Goal: Task Accomplishment & Management: Complete application form

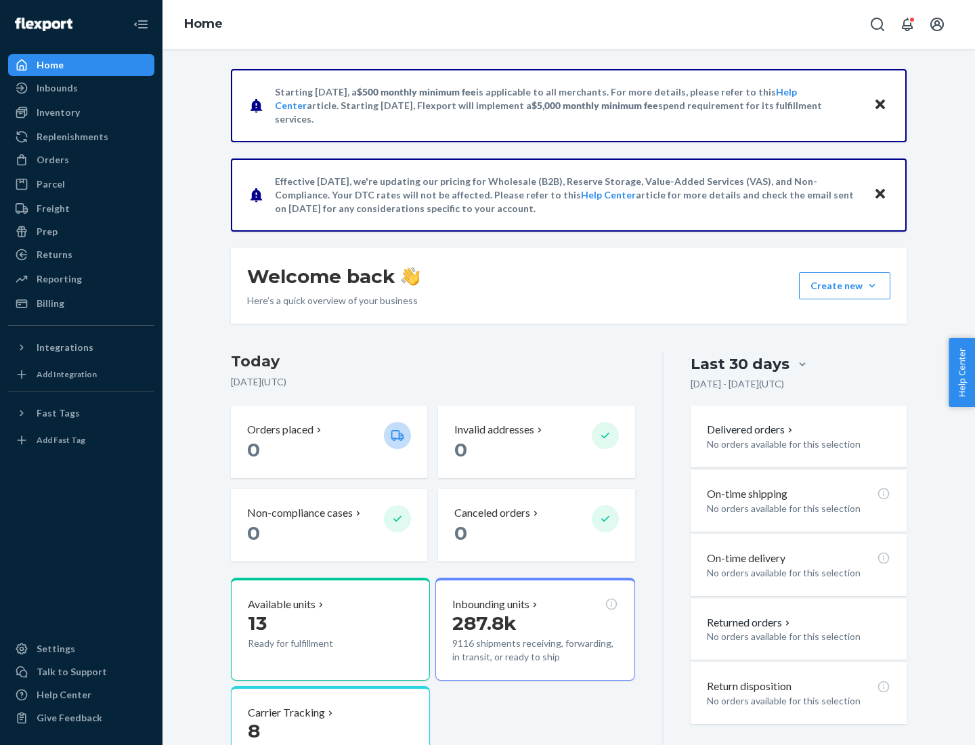
click at [872, 286] on button "Create new Create new inbound Create new order Create new product" at bounding box center [844, 285] width 91 height 27
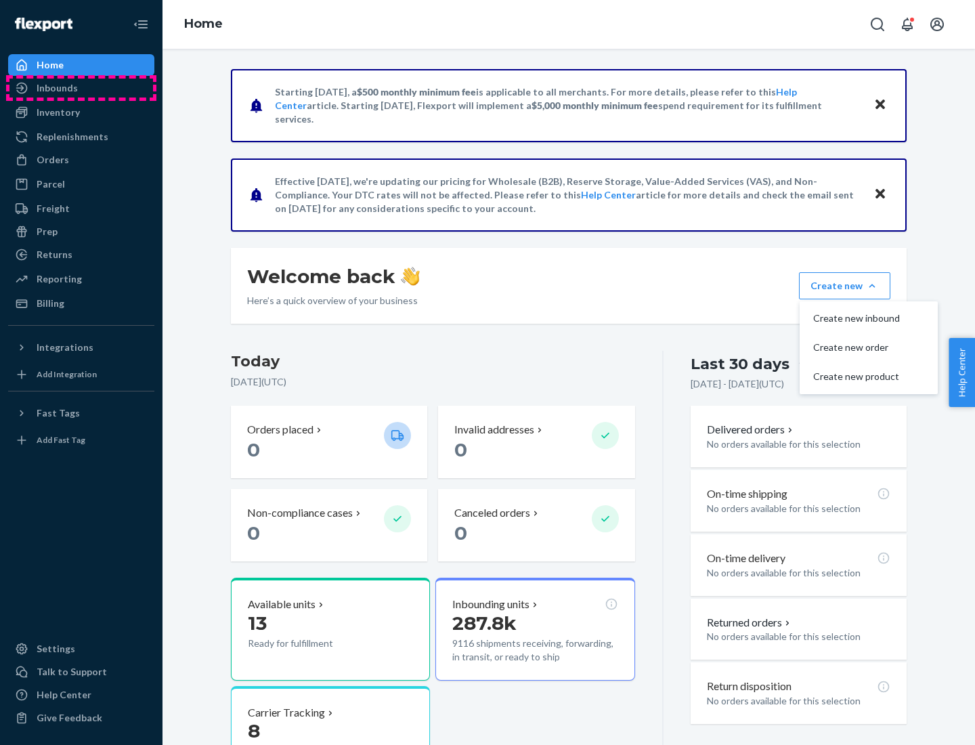
click at [81, 88] on div "Inbounds" at bounding box center [81, 88] width 144 height 19
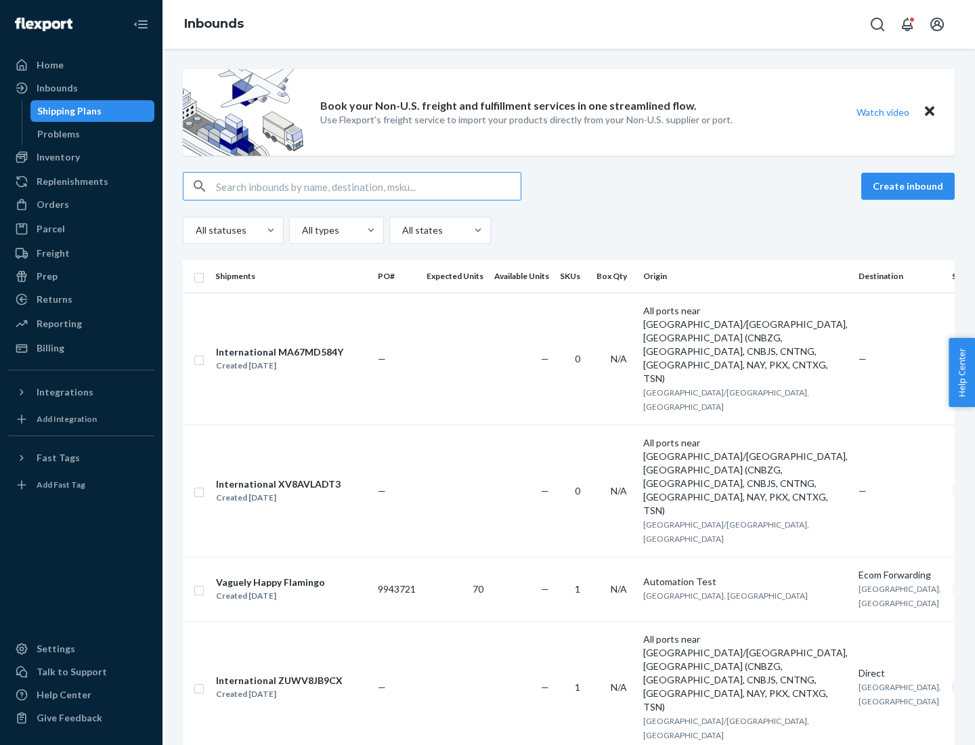
click at [910, 186] on button "Create inbound" at bounding box center [908, 186] width 93 height 27
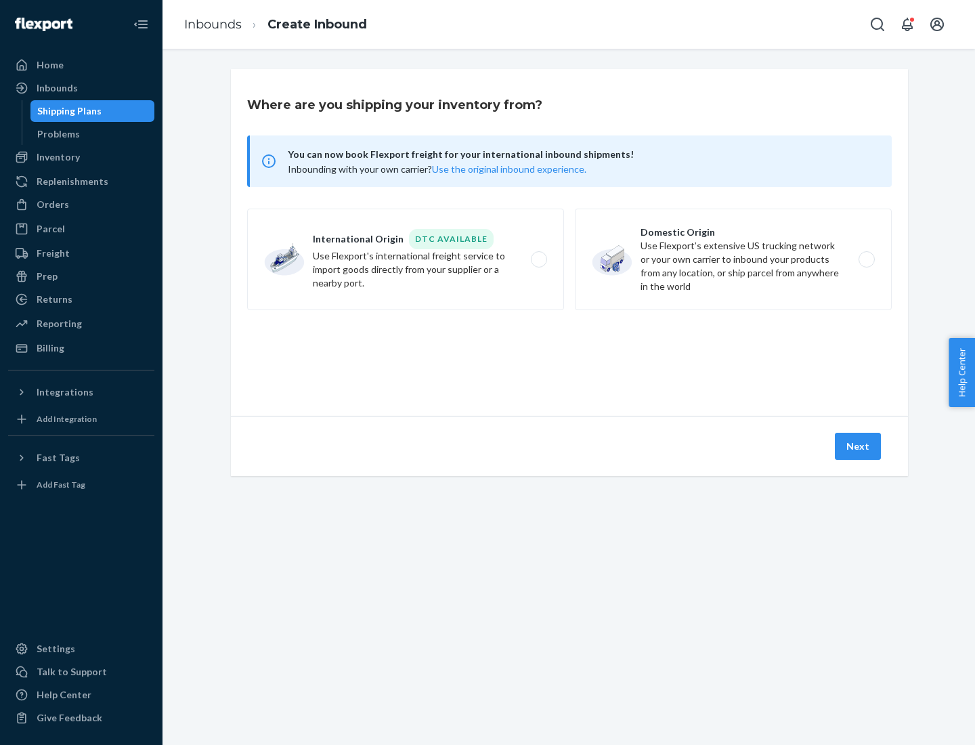
click at [734, 259] on label "Domestic Origin Use Flexport’s extensive US trucking network or your own carrie…" at bounding box center [733, 260] width 317 height 102
click at [866, 259] on input "Domestic Origin Use Flexport’s extensive US trucking network or your own carrie…" at bounding box center [870, 259] width 9 height 9
radio input "true"
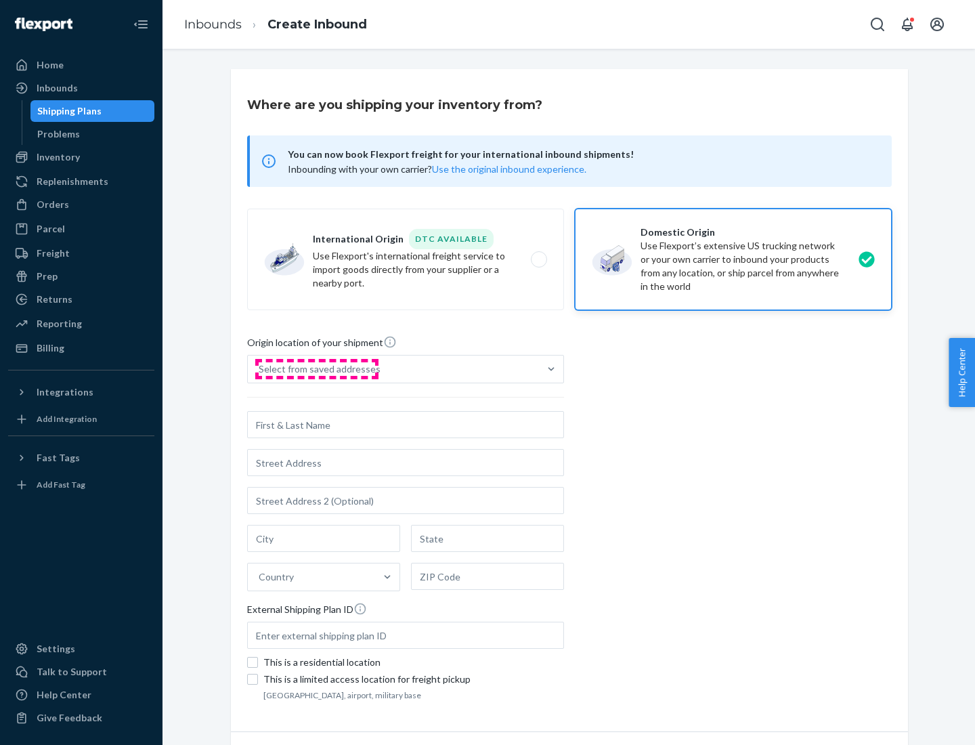
click at [316, 369] on div "Select from saved addresses" at bounding box center [320, 369] width 122 height 14
click at [260, 369] on input "Select from saved addresses" at bounding box center [259, 369] width 1 height 14
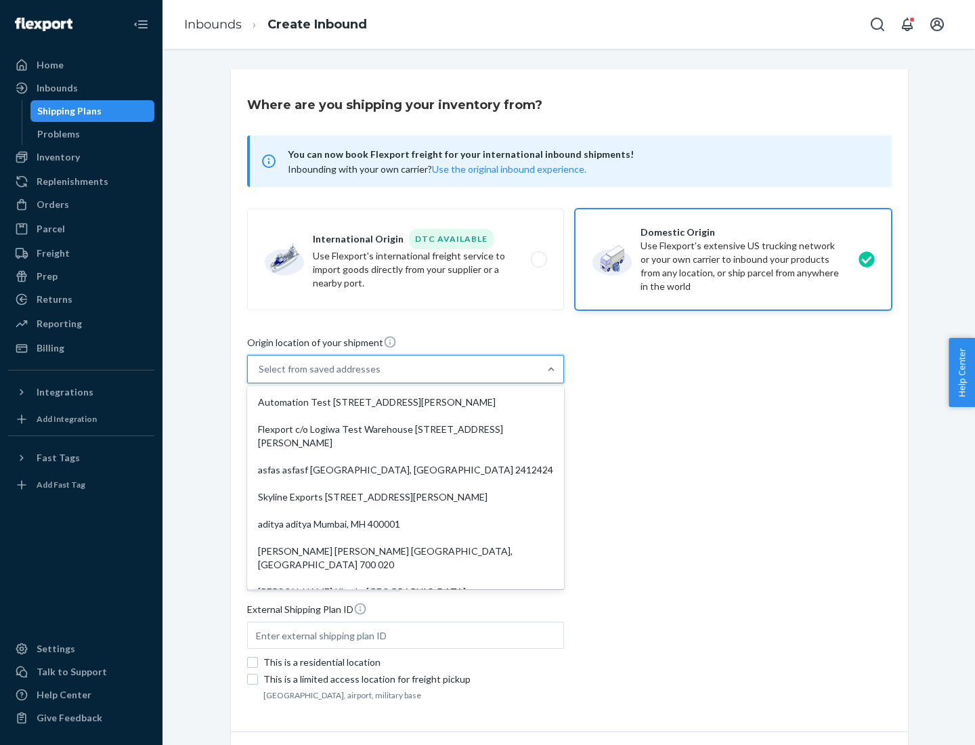
scroll to position [5, 0]
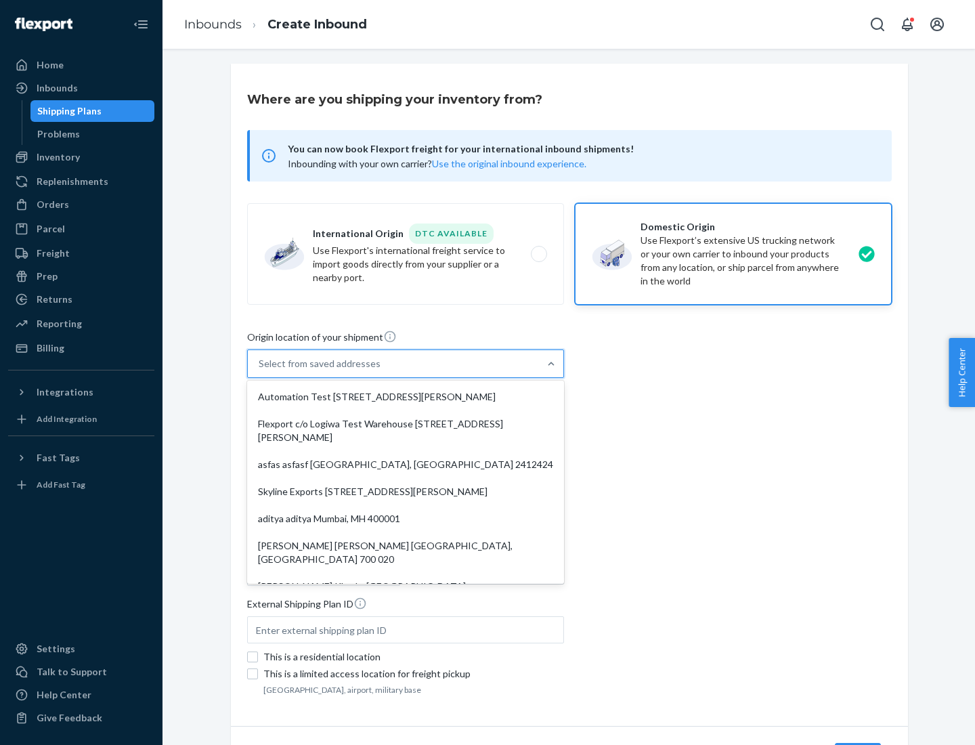
click at [406, 397] on div "Automation Test [STREET_ADDRESS][PERSON_NAME]" at bounding box center [406, 396] width 312 height 27
click at [260, 371] on input "option Automation Test [STREET_ADDRESS][PERSON_NAME]. 9 results available. Use …" at bounding box center [259, 364] width 1 height 14
type input "Automation Test"
type input "9th Floor"
type input "[GEOGRAPHIC_DATA]"
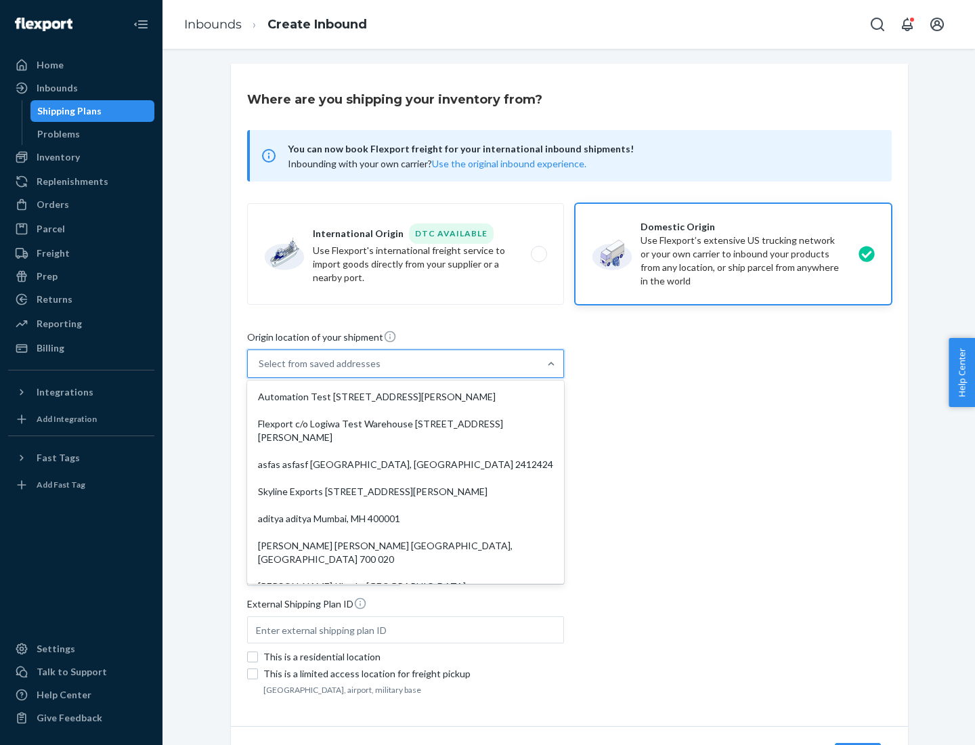
type input "CA"
type input "94104"
type input "[STREET_ADDRESS][PERSON_NAME]"
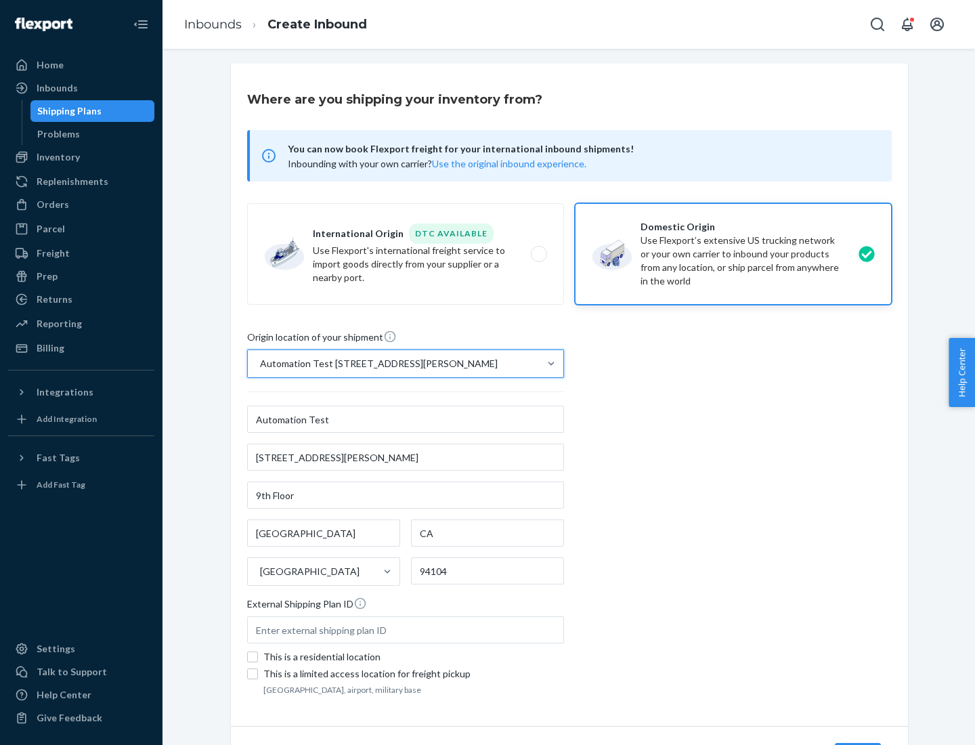
scroll to position [79, 0]
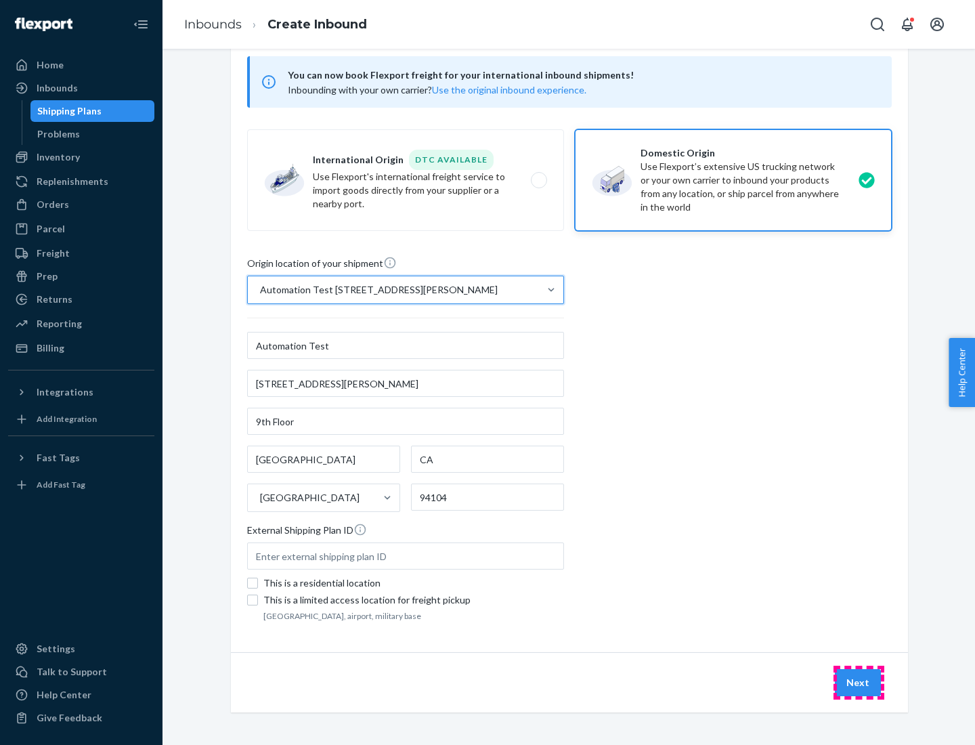
click at [859, 683] on button "Next" at bounding box center [858, 682] width 46 height 27
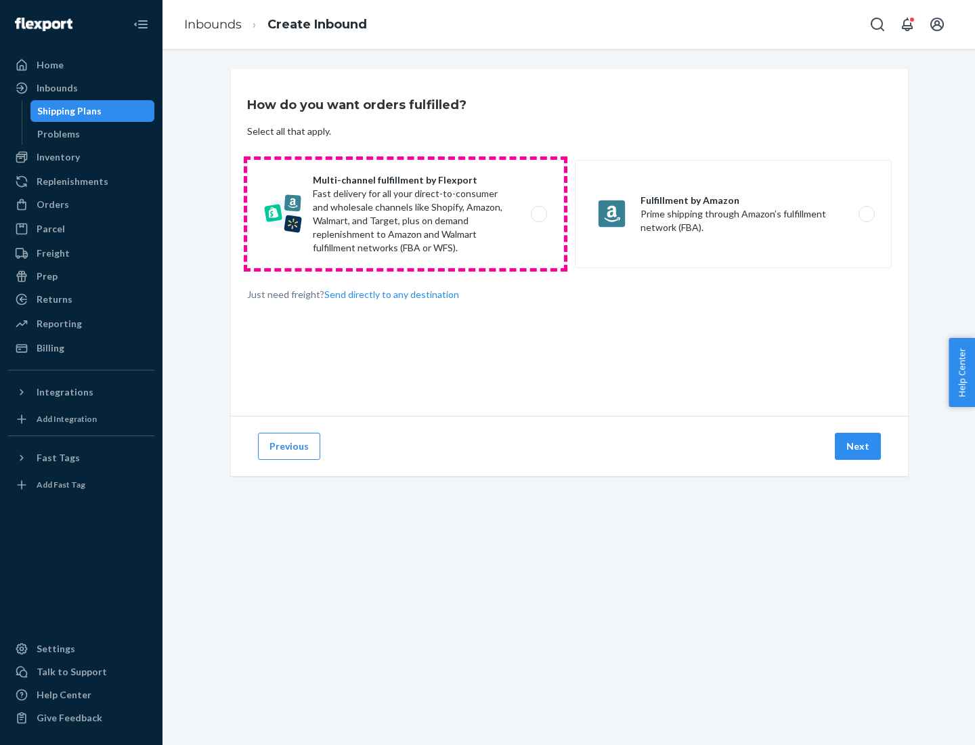
click at [406, 214] on label "Multi-channel fulfillment by Flexport Fast delivery for all your direct-to-cons…" at bounding box center [405, 214] width 317 height 108
click at [538, 214] on input "Multi-channel fulfillment by Flexport Fast delivery for all your direct-to-cons…" at bounding box center [542, 214] width 9 height 9
radio input "true"
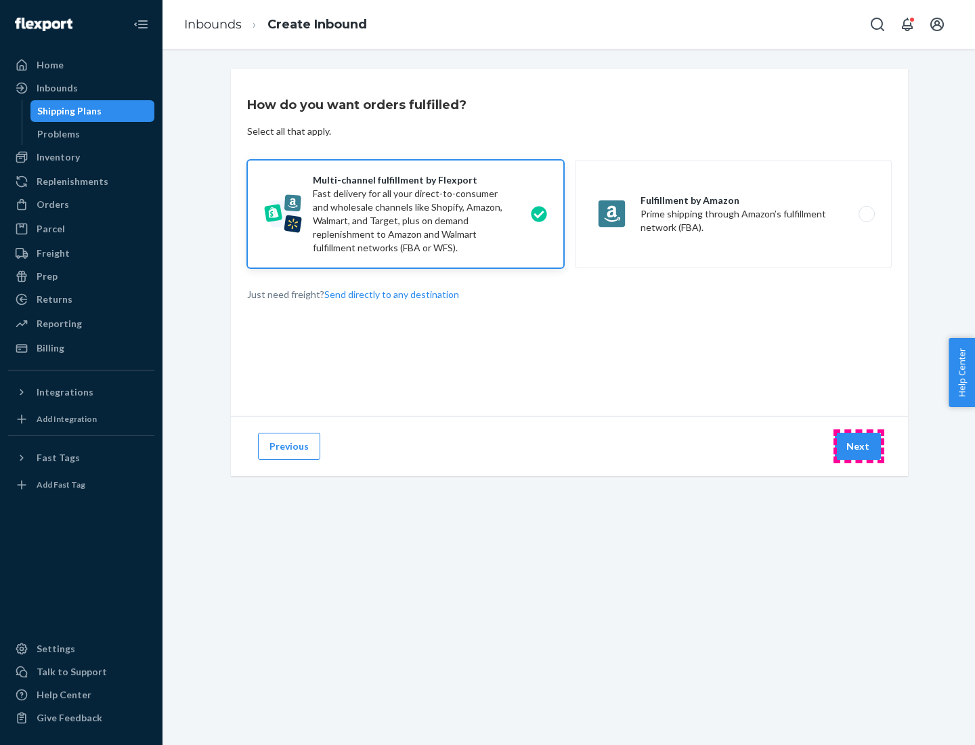
click at [859, 446] on button "Next" at bounding box center [858, 446] width 46 height 27
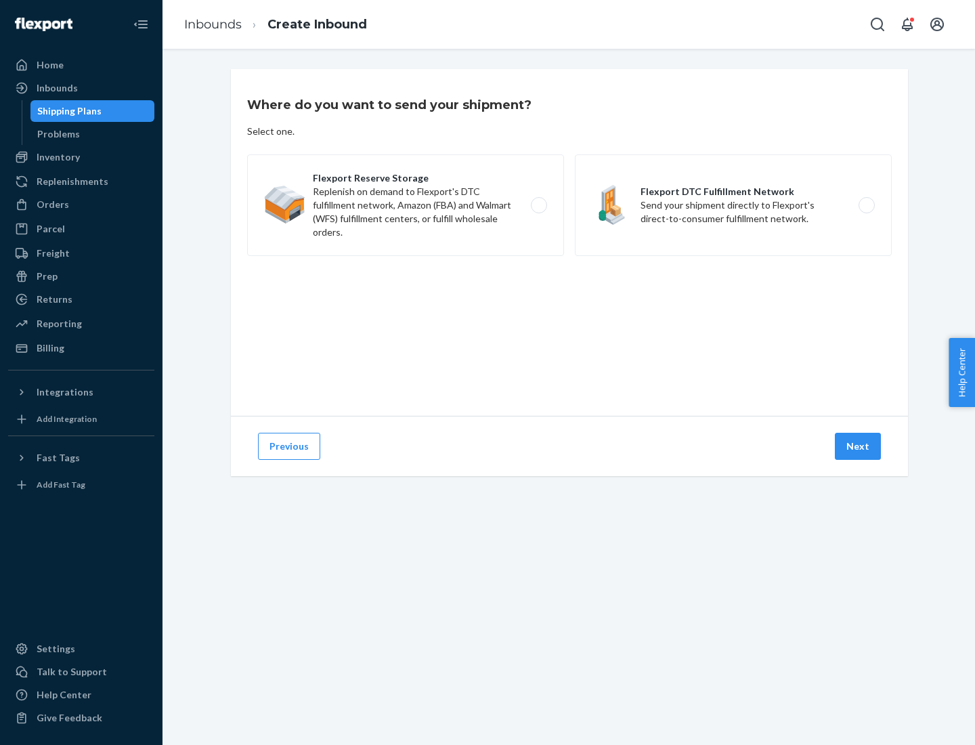
click at [734, 205] on label "Flexport DTC Fulfillment Network Send your shipment directly to Flexport's dire…" at bounding box center [733, 205] width 317 height 102
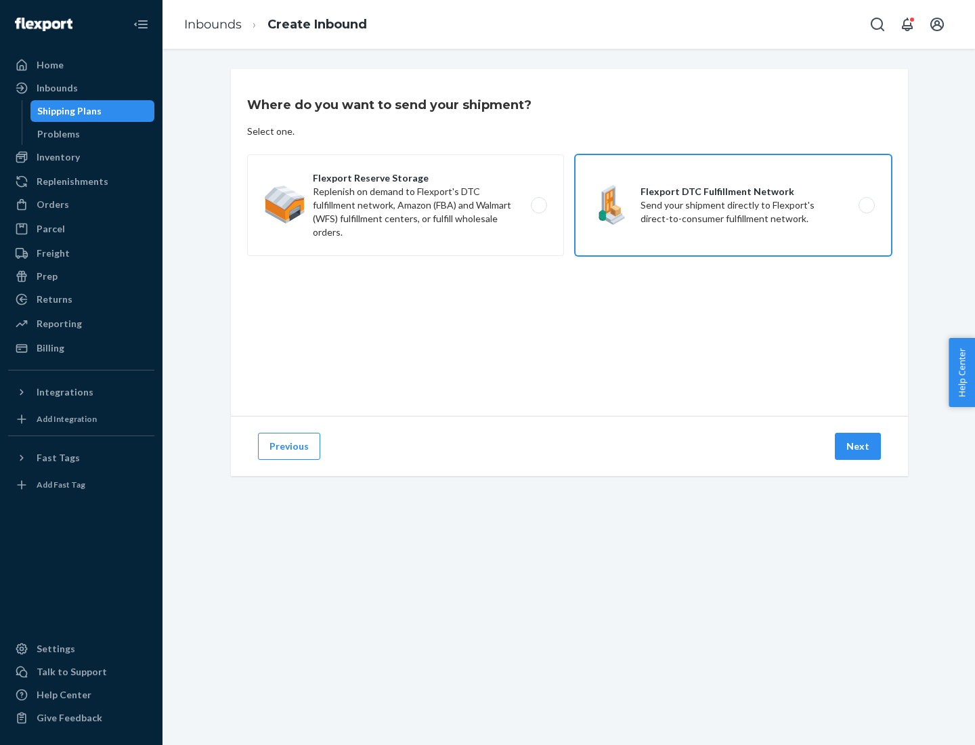
click at [866, 205] on input "Flexport DTC Fulfillment Network Send your shipment directly to Flexport's dire…" at bounding box center [870, 205] width 9 height 9
radio input "true"
click at [859, 446] on button "Next" at bounding box center [858, 446] width 46 height 27
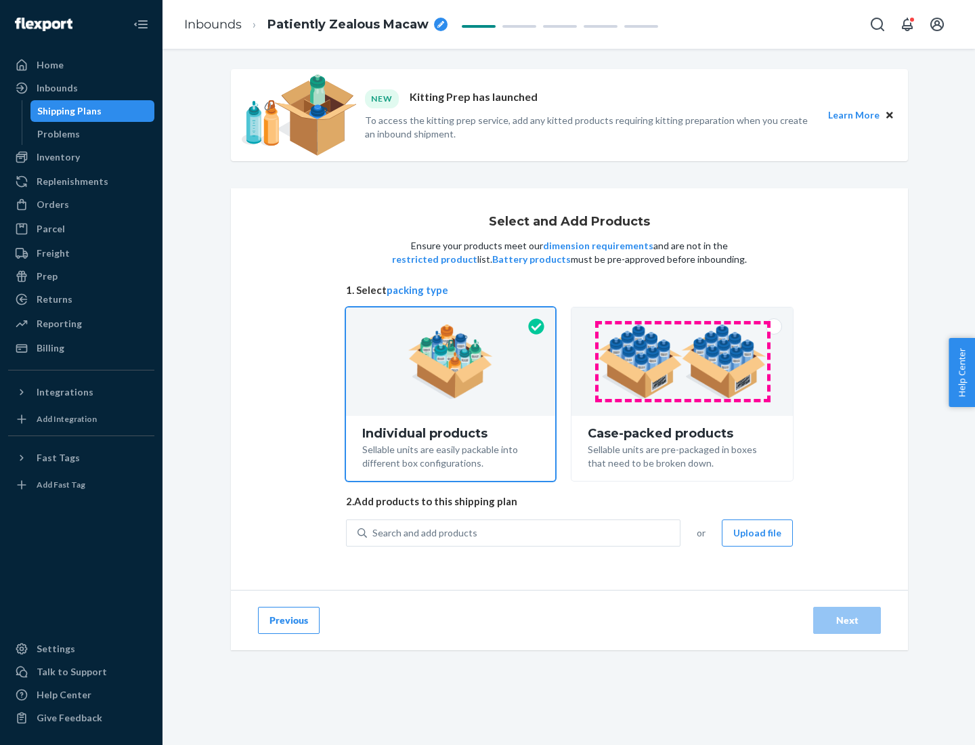
click at [683, 362] on img at bounding box center [682, 361] width 169 height 75
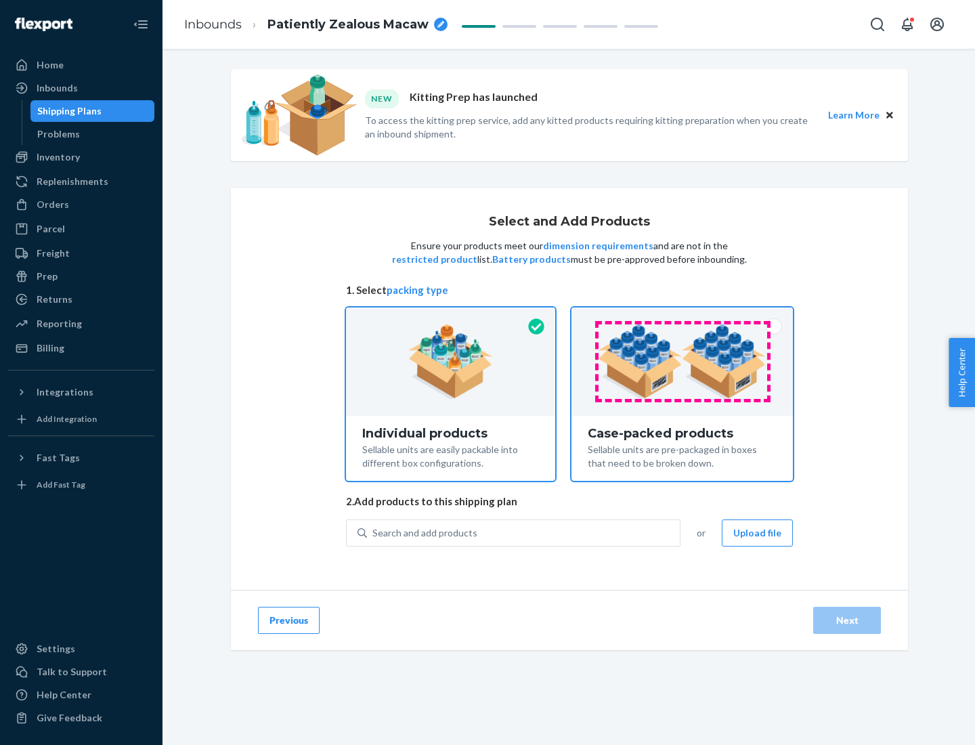
click at [683, 316] on input "Case-packed products Sellable units are pre-packaged in boxes that need to be b…" at bounding box center [682, 312] width 9 height 9
radio input "true"
radio input "false"
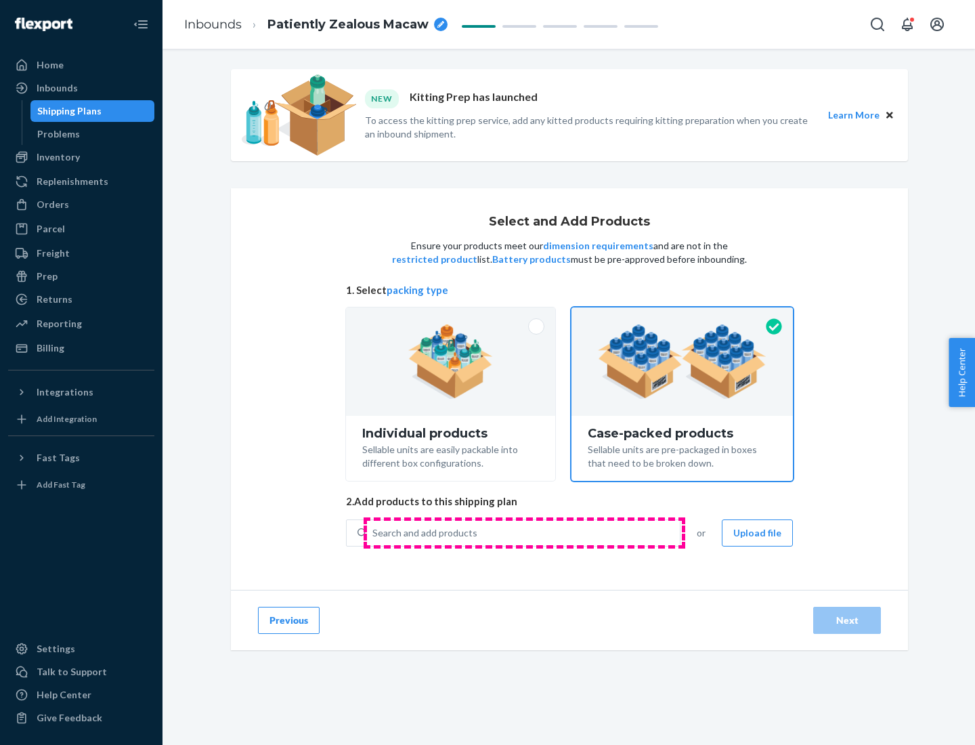
click at [524, 532] on div "Search and add products" at bounding box center [523, 533] width 313 height 24
click at [374, 532] on input "Search and add products" at bounding box center [373, 533] width 1 height 14
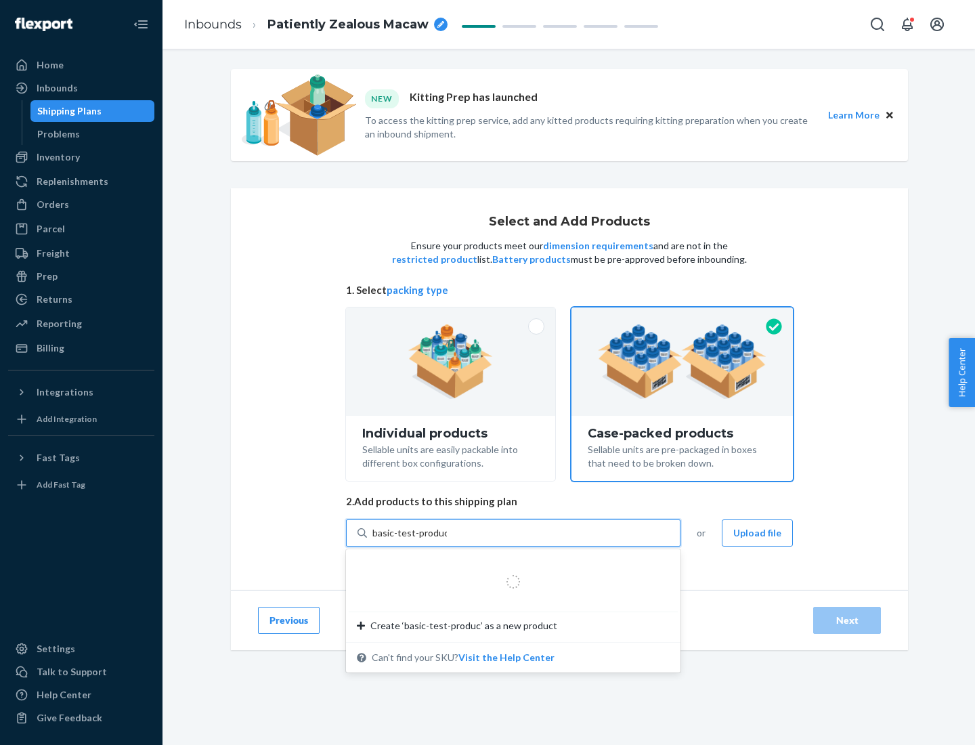
type input "basic-test-product-1"
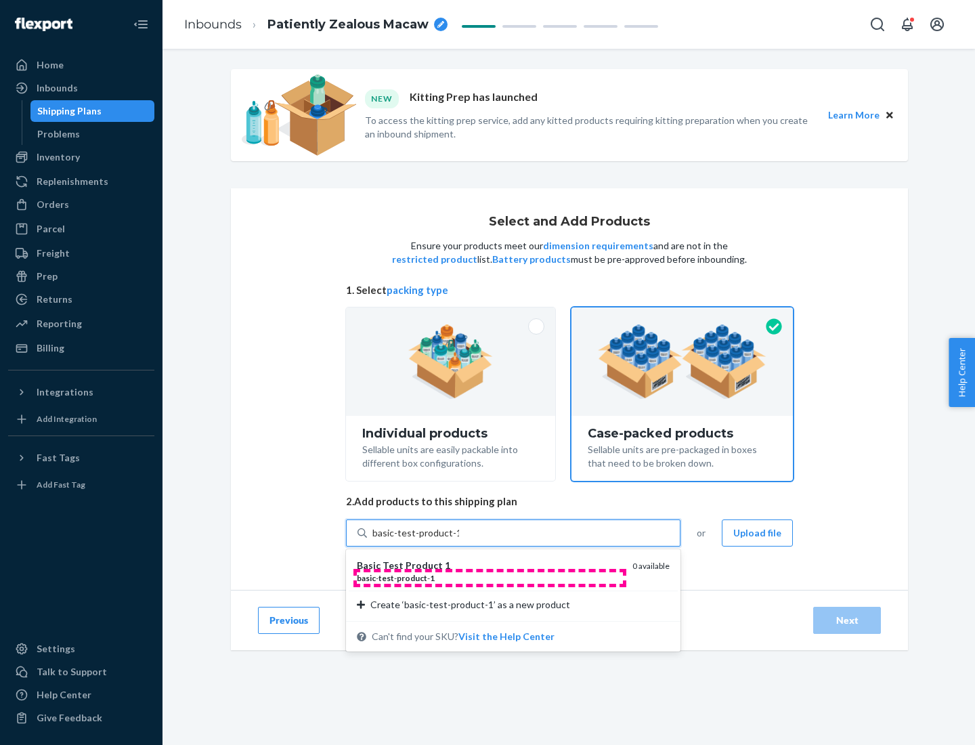
click at [490, 578] on div "basic - test - product - 1" at bounding box center [489, 578] width 265 height 12
click at [459, 540] on input "basic-test-product-1" at bounding box center [416, 533] width 87 height 14
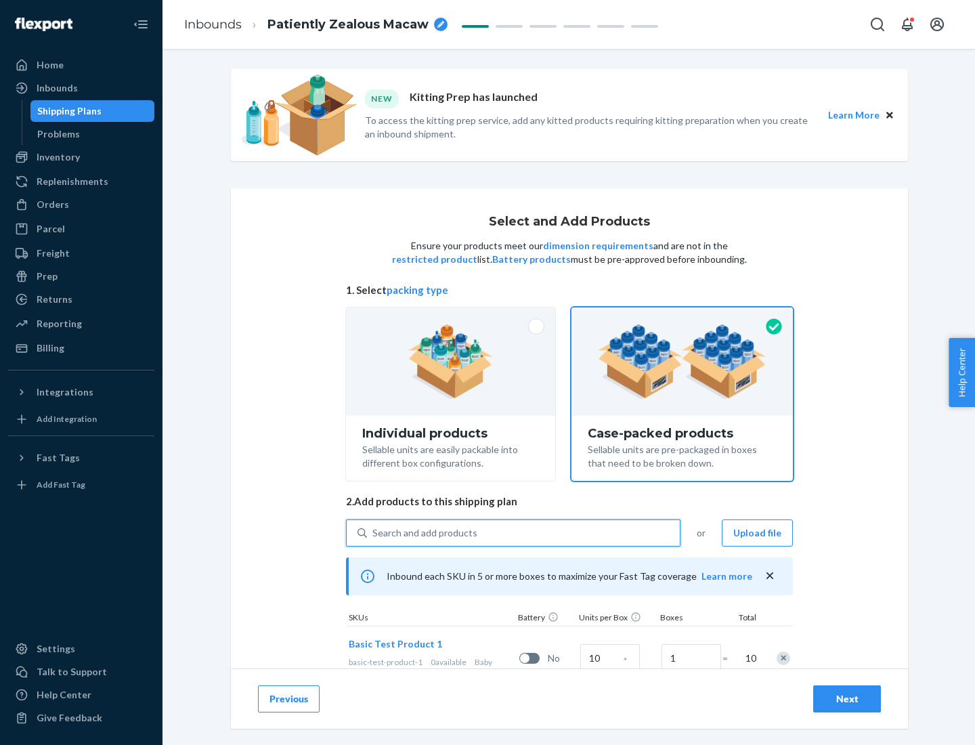
scroll to position [49, 0]
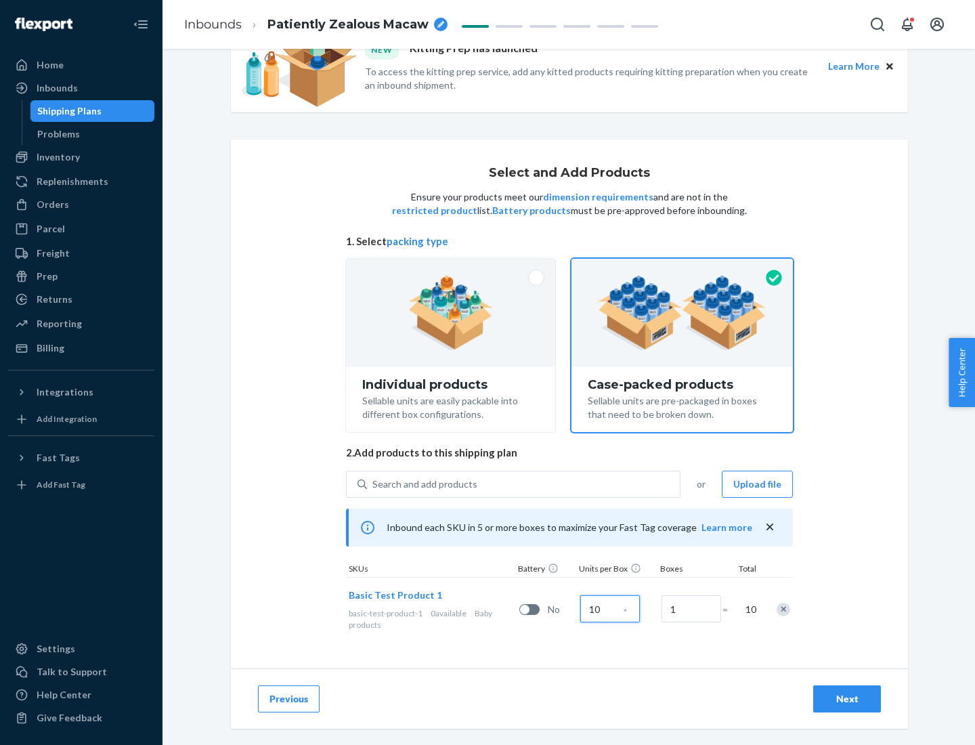
type input "10"
type input "7"
click at [847, 699] on div "Next" at bounding box center [847, 699] width 45 height 14
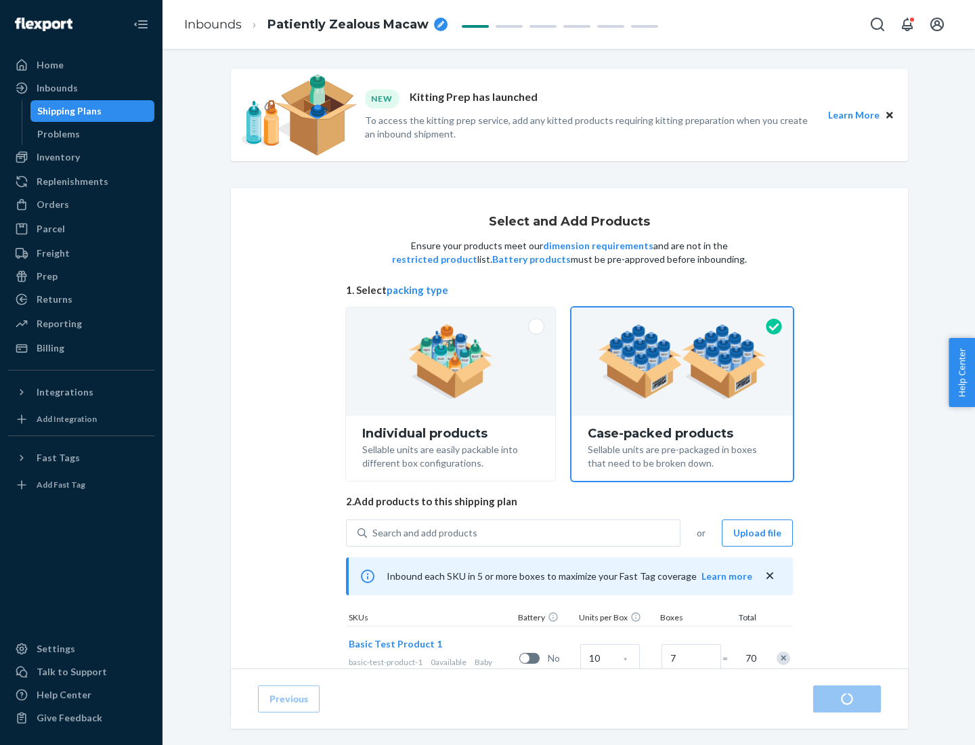
scroll to position [49, 0]
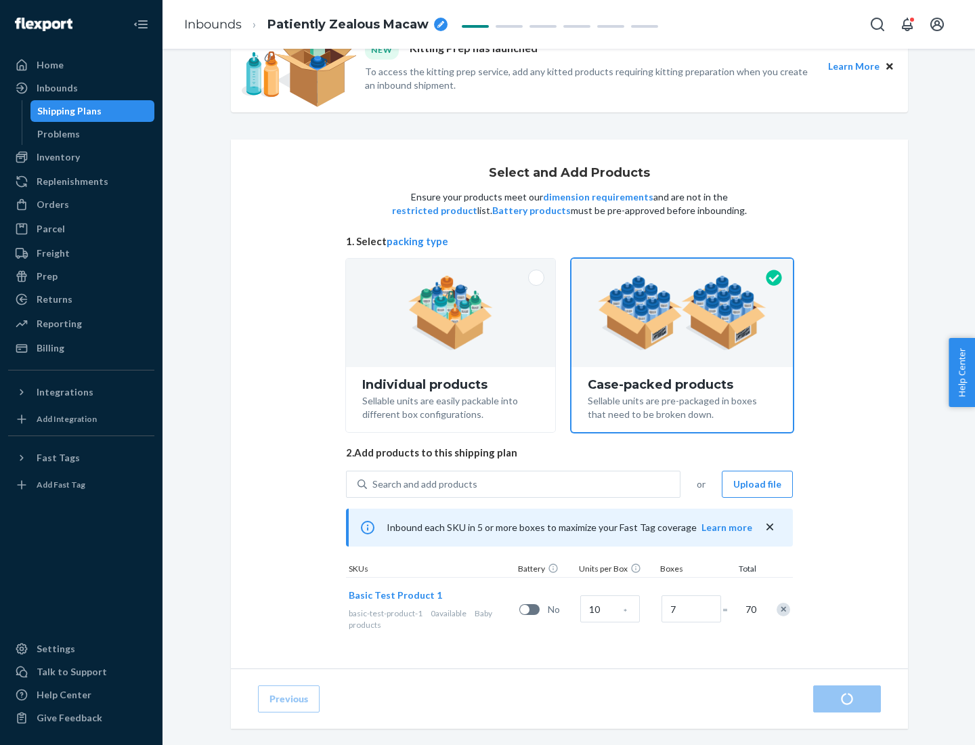
radio input "true"
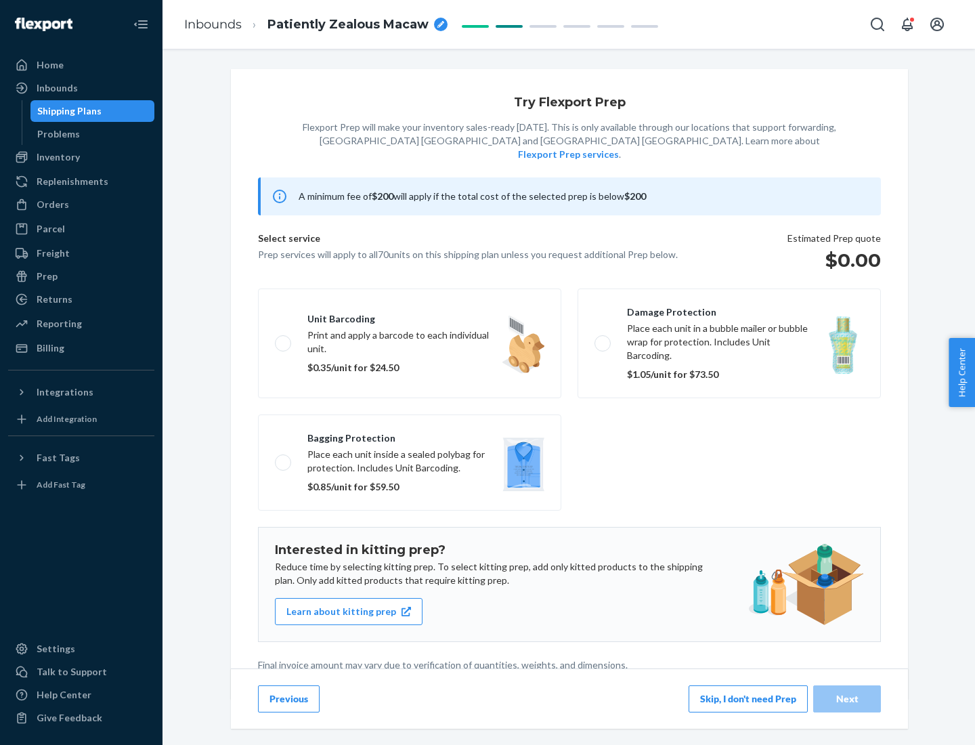
scroll to position [3, 0]
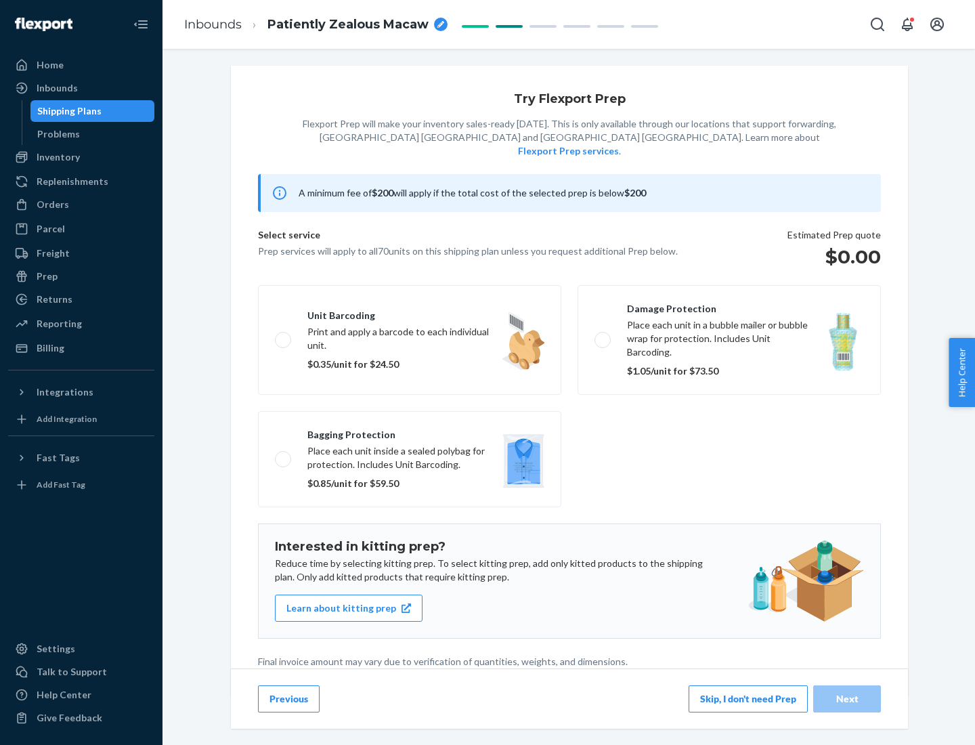
click at [410, 431] on label "Bagging protection Place each unit inside a sealed polybag for protection. Incl…" at bounding box center [409, 459] width 303 height 96
click at [284, 455] on input "Bagging protection Place each unit inside a sealed polybag for protection. Incl…" at bounding box center [279, 459] width 9 height 9
checkbox input "true"
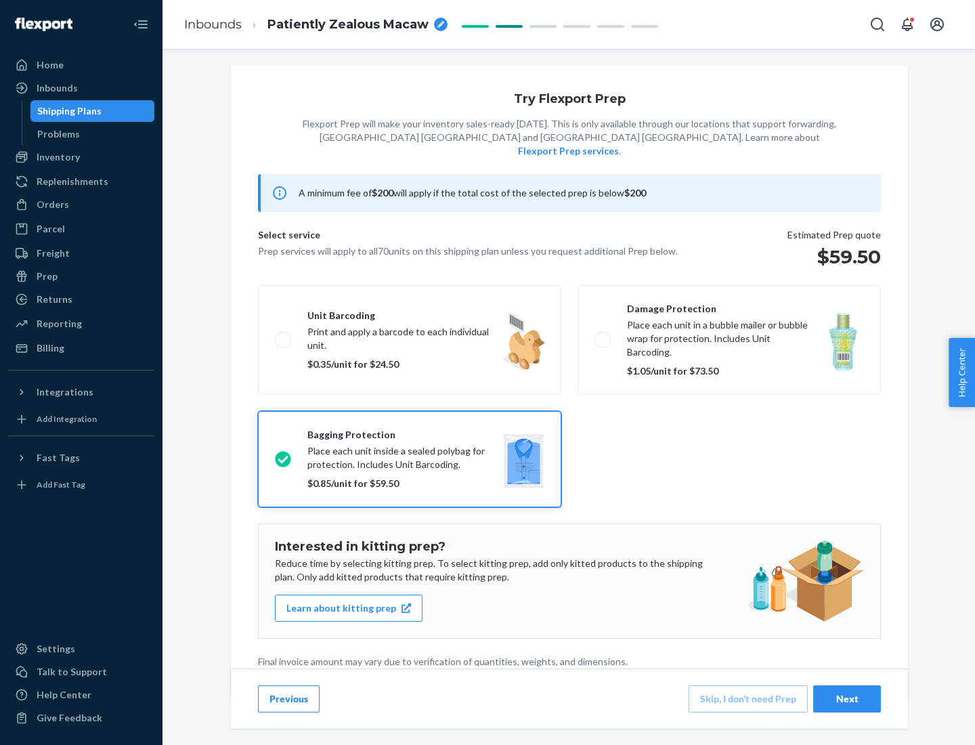
click at [847, 698] on div "Next" at bounding box center [847, 699] width 45 height 14
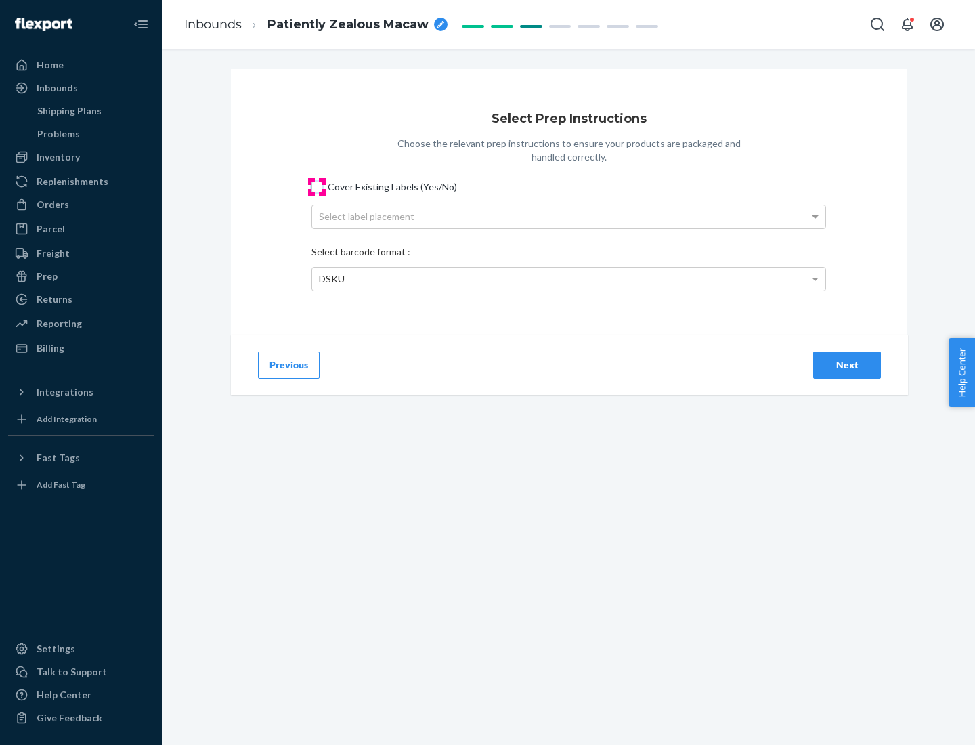
click at [317, 186] on input "Cover Existing Labels (Yes/No)" at bounding box center [317, 187] width 11 height 11
checkbox input "true"
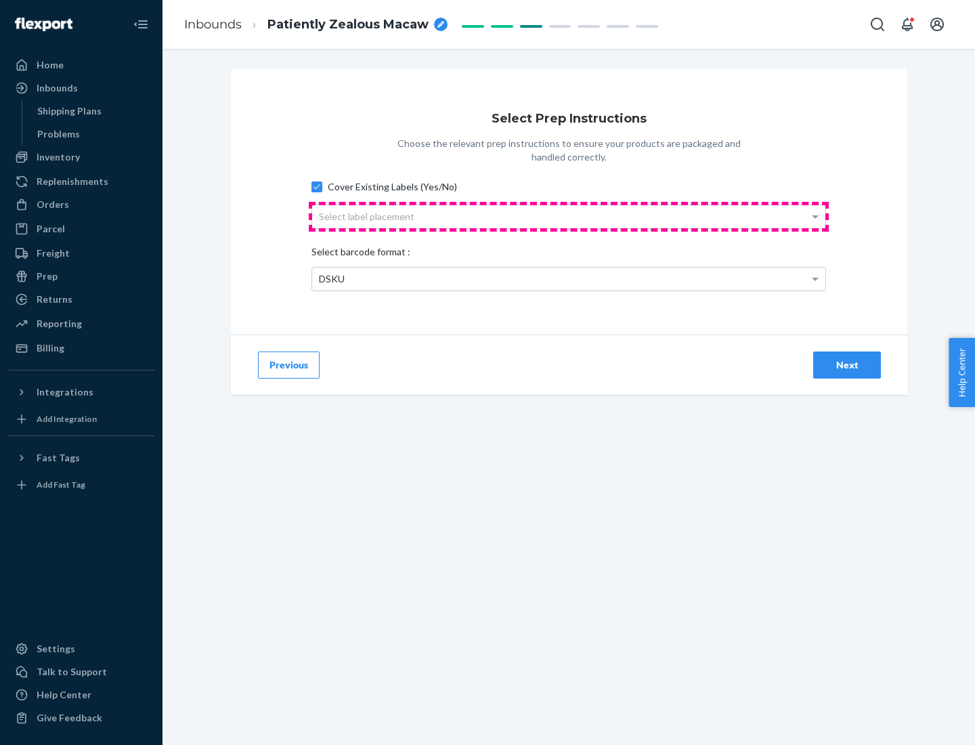
click at [569, 216] on div "Select label placement" at bounding box center [568, 216] width 513 height 23
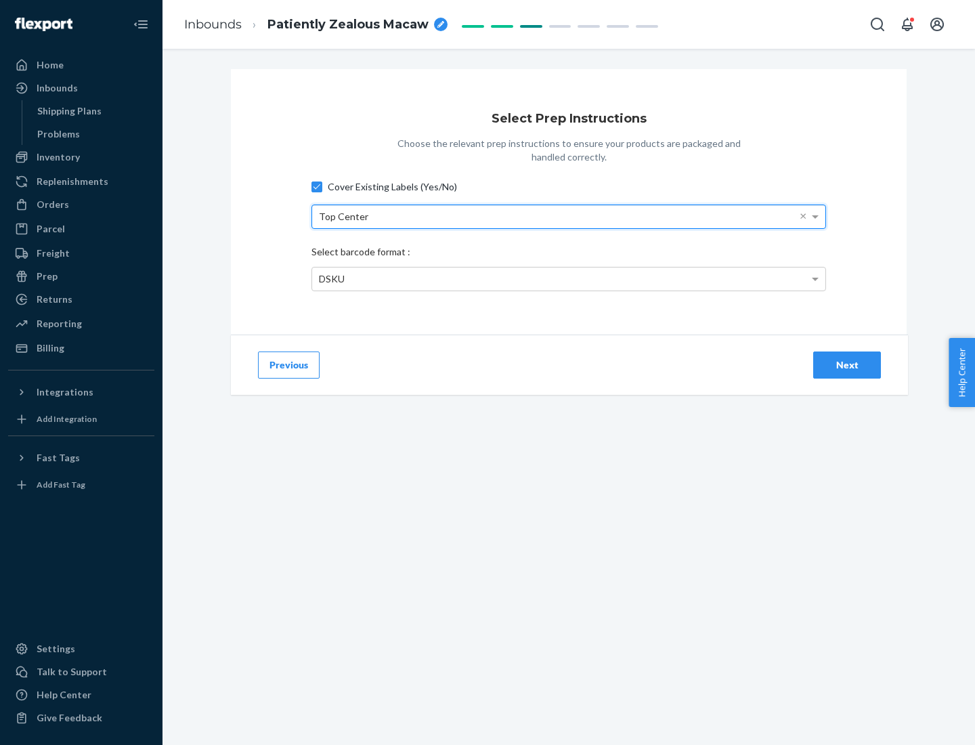
click at [569, 278] on div "DSKU" at bounding box center [568, 279] width 513 height 23
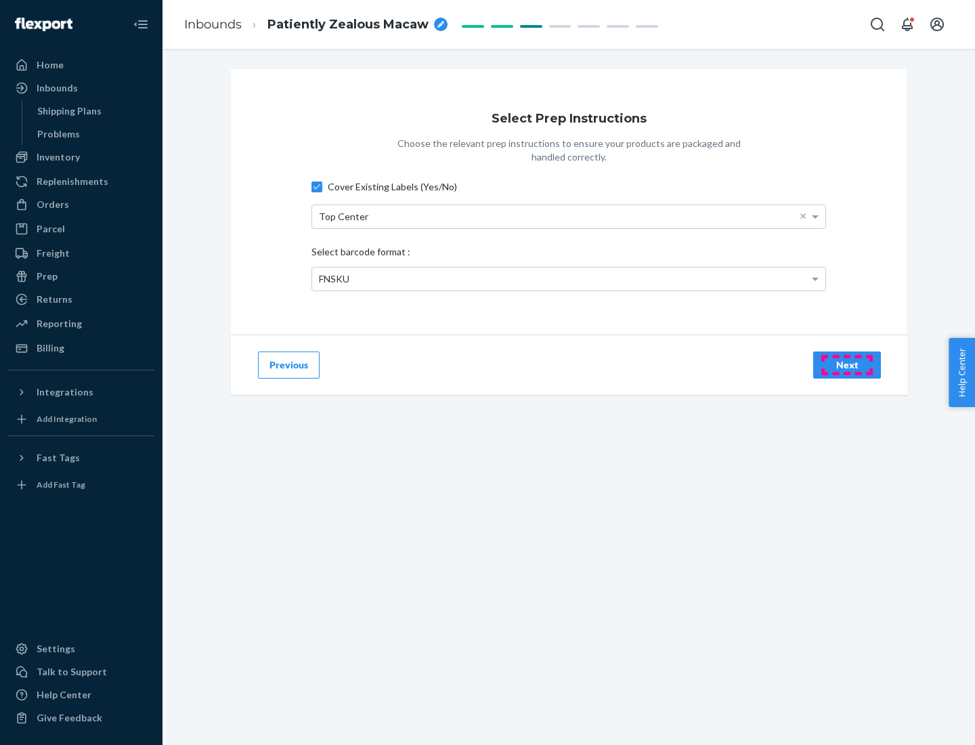
click at [847, 364] on div "Next" at bounding box center [847, 365] width 45 height 14
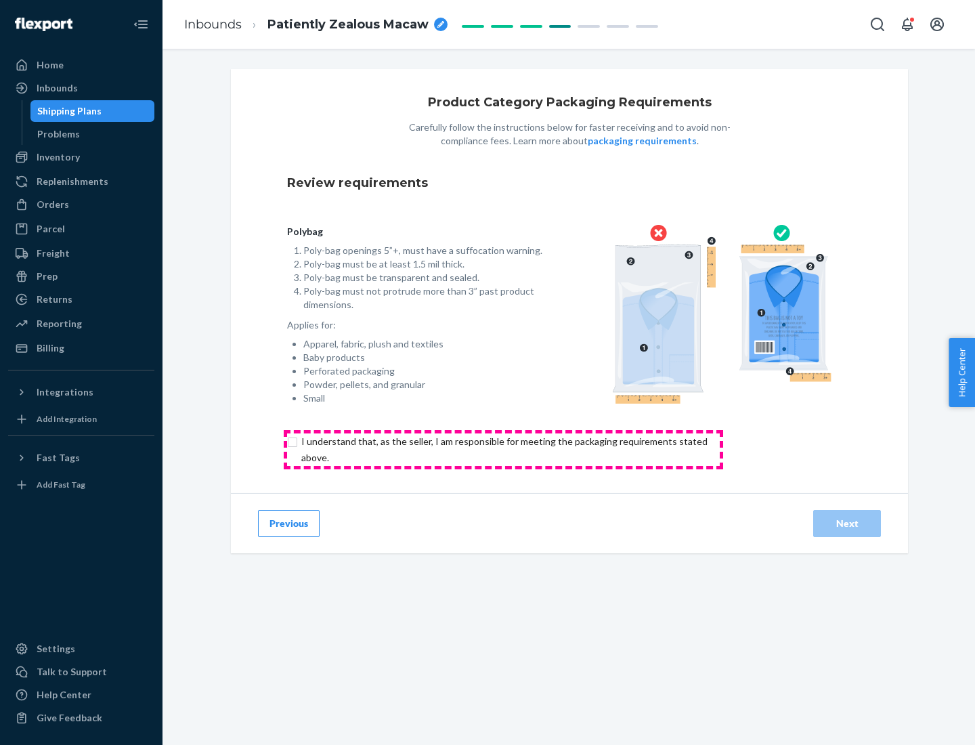
click at [503, 449] on input "checkbox" at bounding box center [512, 450] width 450 height 33
checkbox input "true"
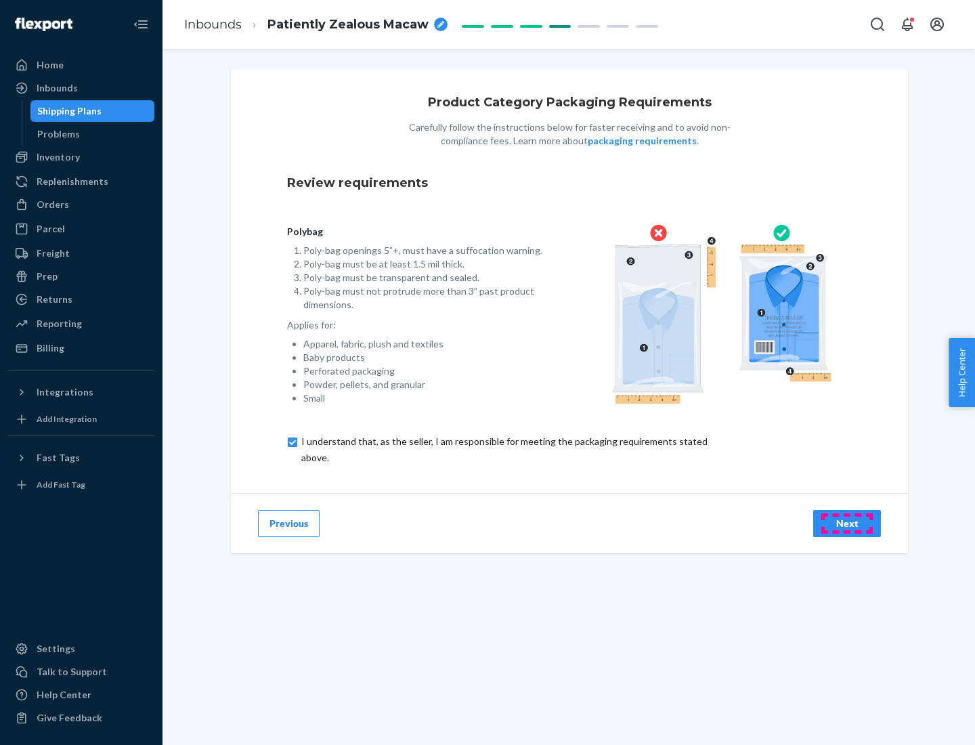
click at [847, 523] on div "Next" at bounding box center [847, 524] width 45 height 14
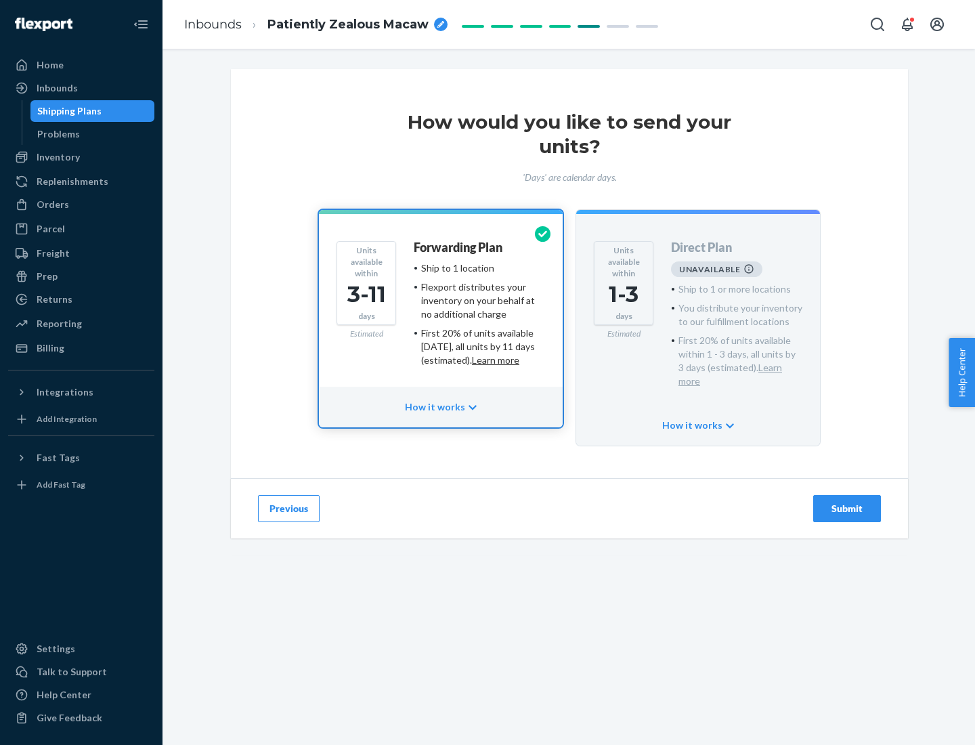
click at [459, 247] on h4 "Forwarding Plan" at bounding box center [458, 248] width 89 height 14
click at [847, 502] on div "Submit" at bounding box center [847, 509] width 45 height 14
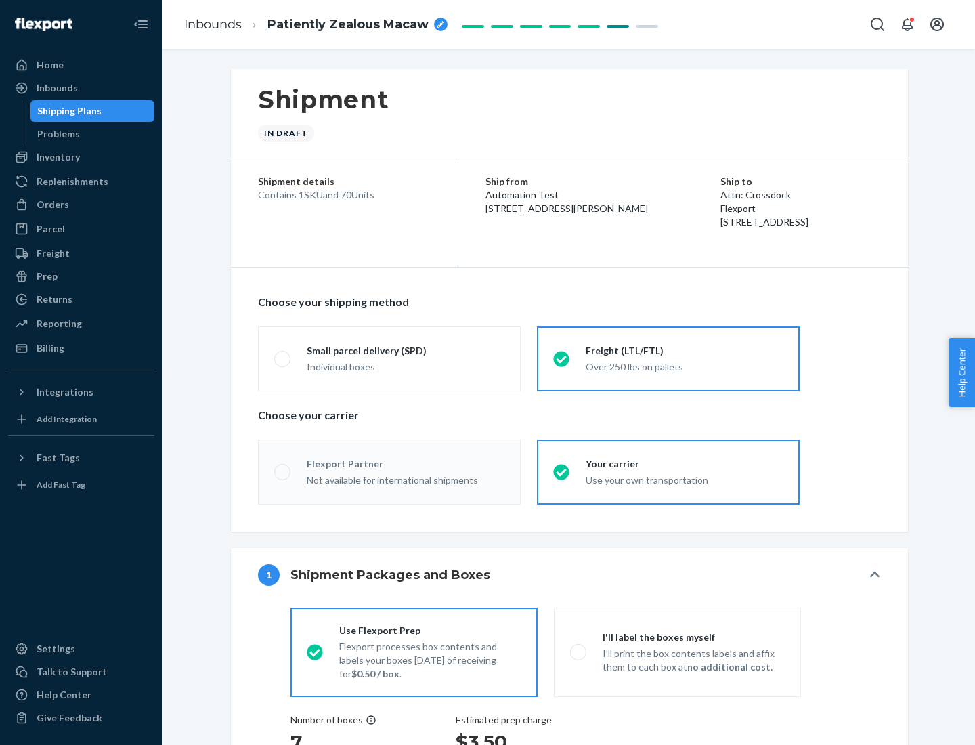
radio input "true"
radio input "false"
radio input "true"
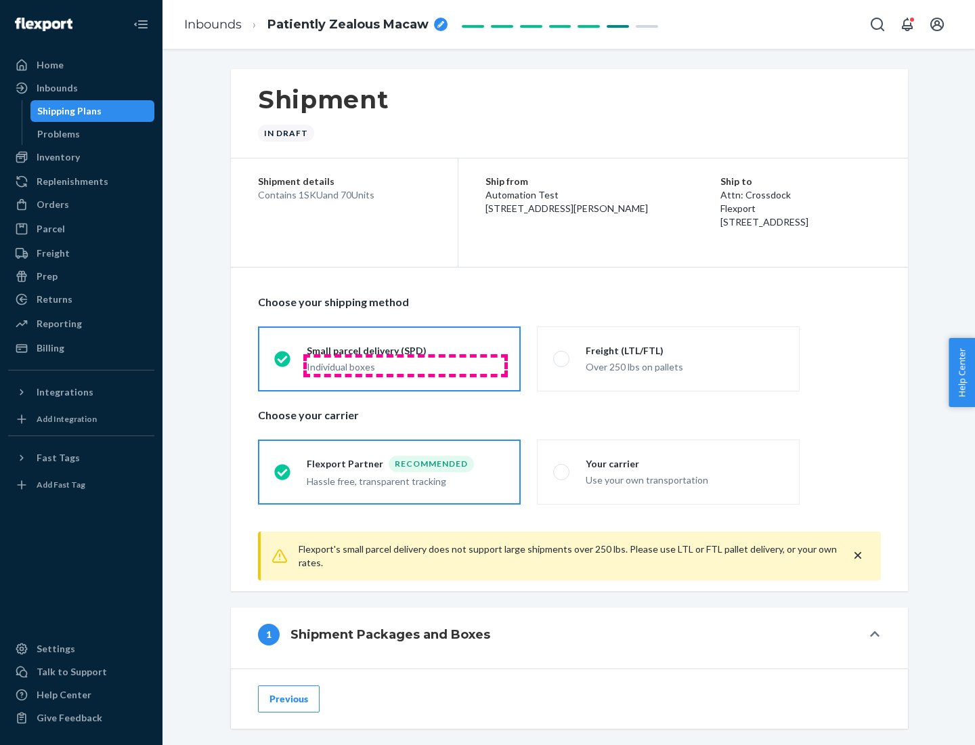
click at [406, 365] on div "Individual boxes" at bounding box center [406, 367] width 198 height 14
click at [283, 363] on input "Small parcel delivery (SPD) Individual boxes" at bounding box center [278, 358] width 9 height 9
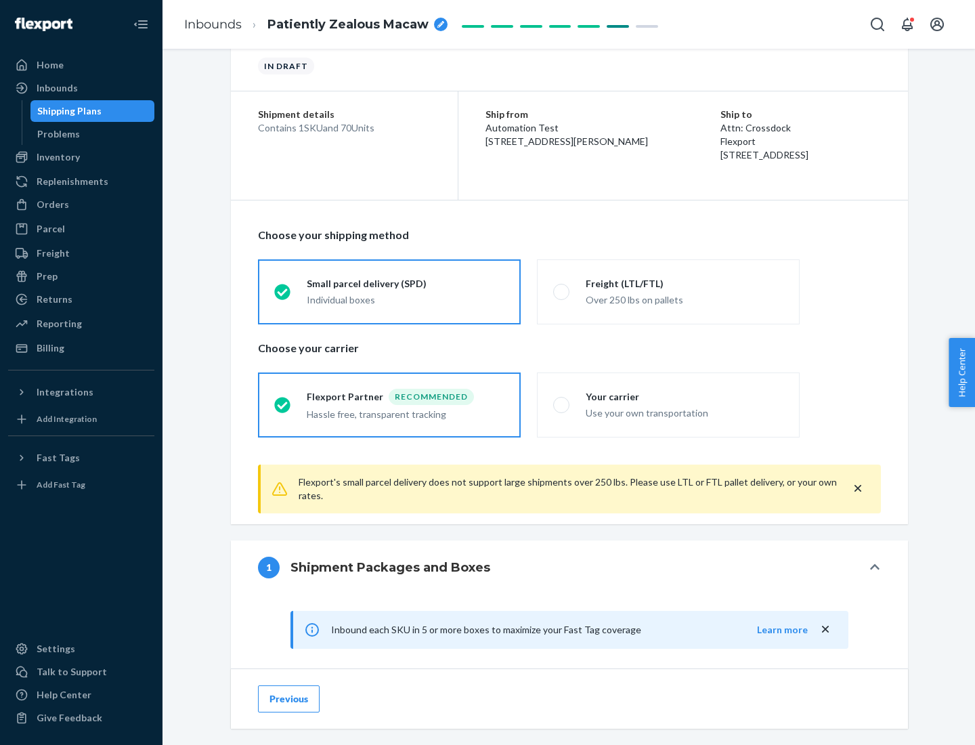
click at [685, 396] on div "Your carrier" at bounding box center [685, 397] width 198 height 14
click at [562, 400] on input "Your carrier Use your own transportation" at bounding box center [557, 404] width 9 height 9
radio input "true"
radio input "false"
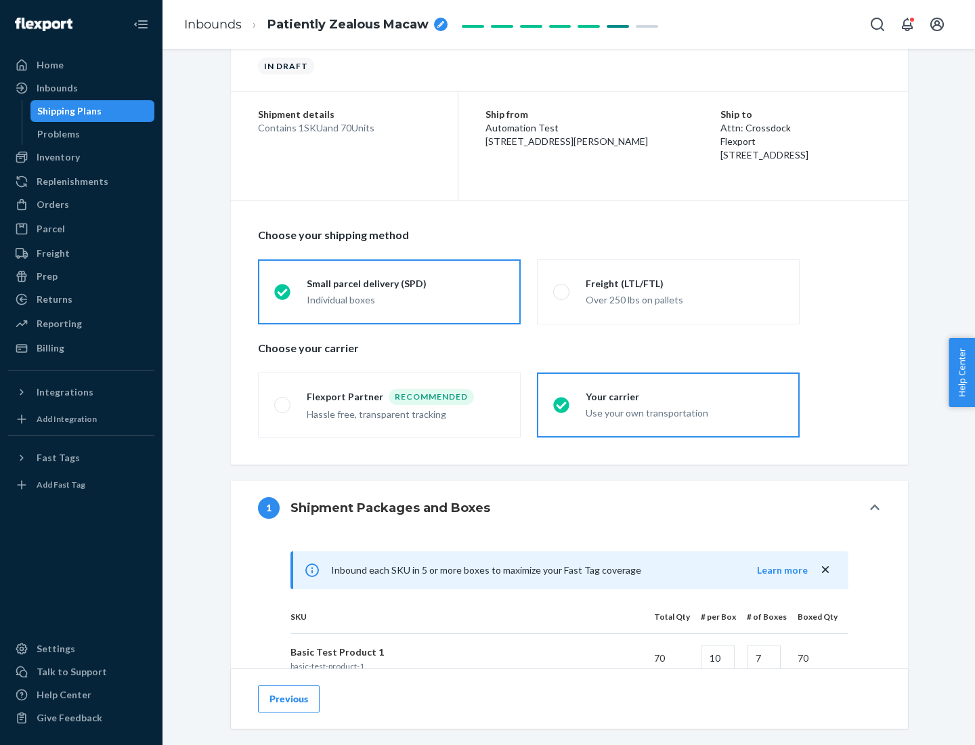
scroll to position [329, 0]
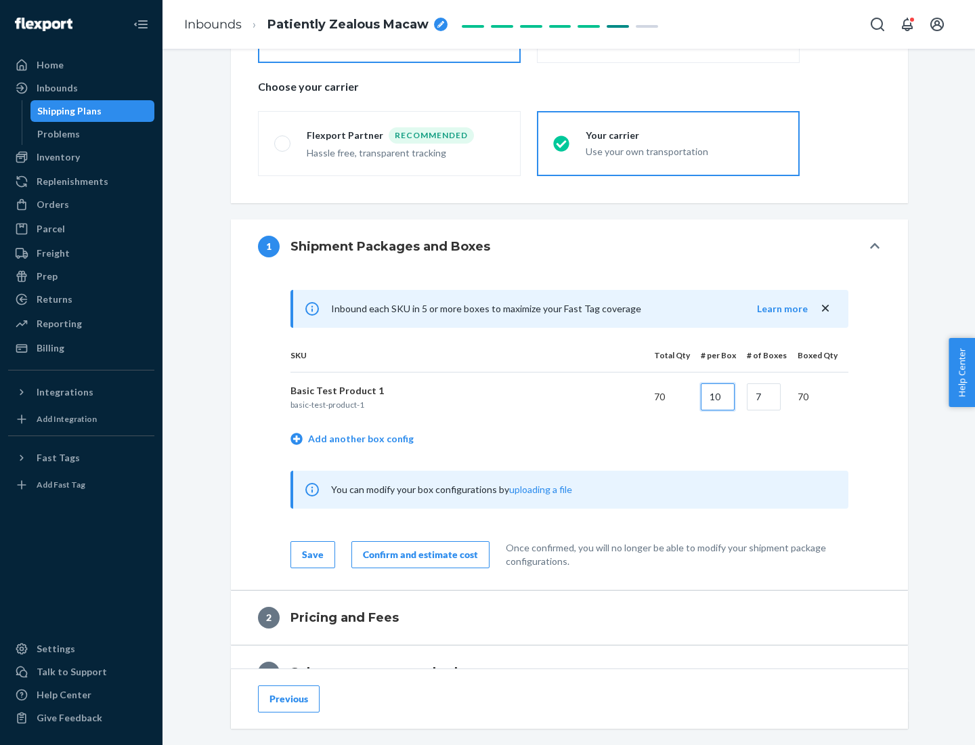
type input "10"
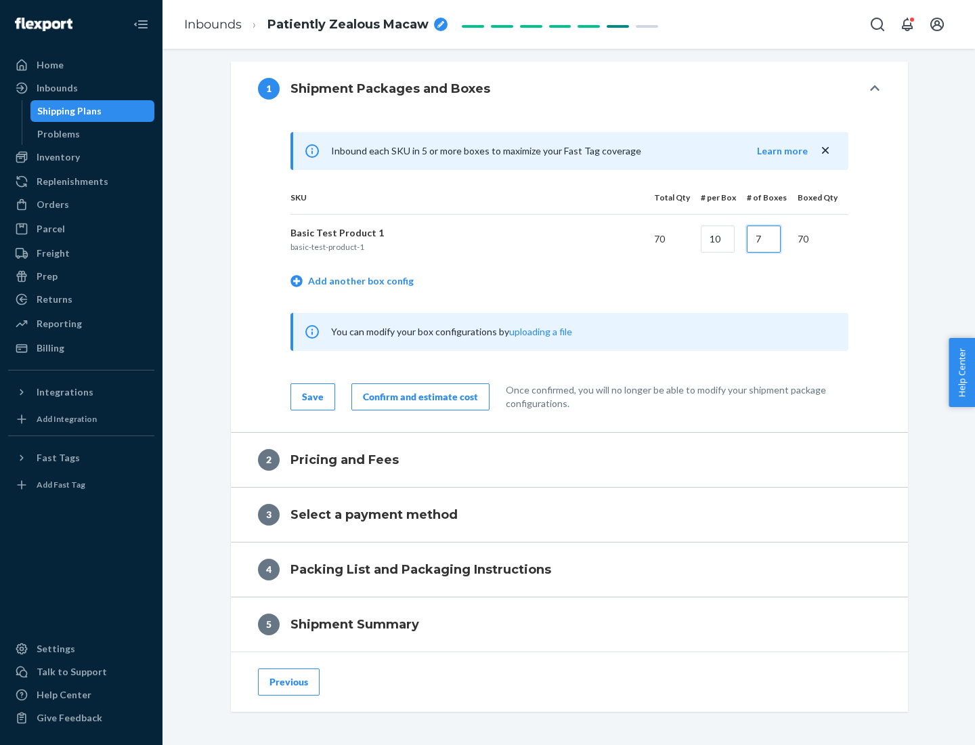
type input "7"
click at [418, 396] on div "Confirm and estimate cost" at bounding box center [420, 397] width 115 height 14
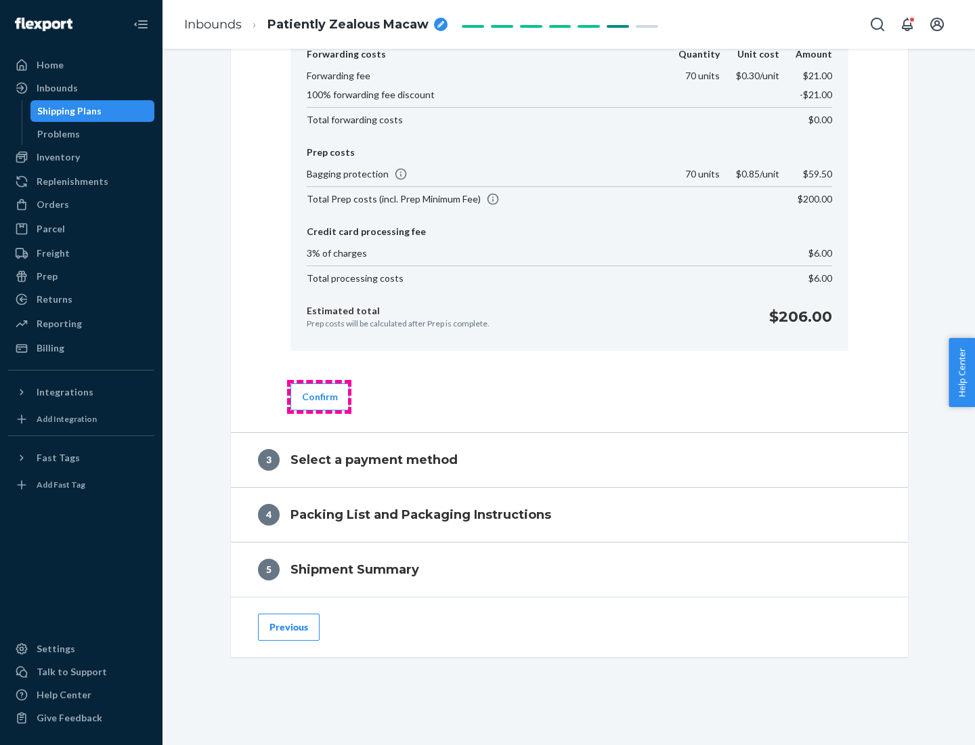
click at [319, 396] on button "Confirm" at bounding box center [320, 396] width 59 height 27
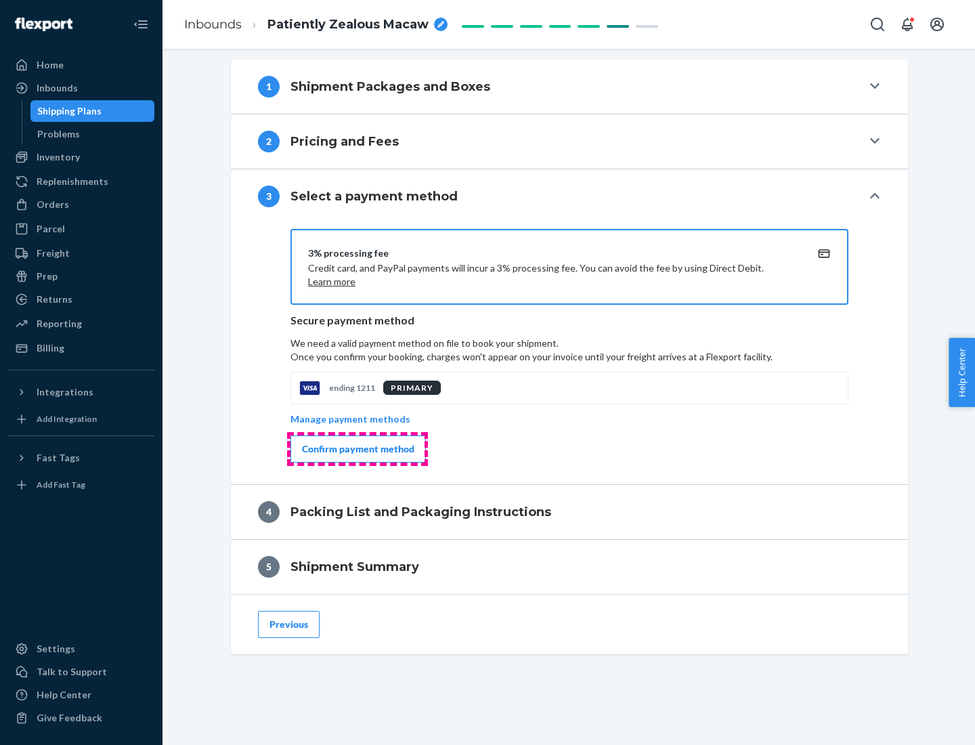
click at [357, 449] on div "Confirm payment method" at bounding box center [358, 449] width 112 height 14
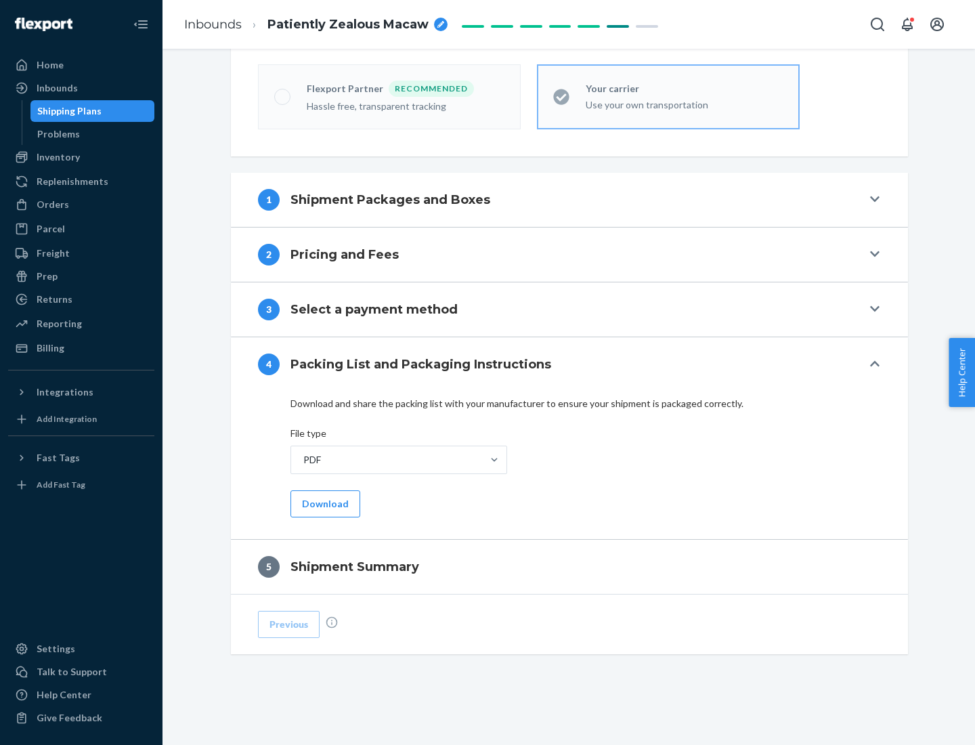
click at [324, 503] on button "Download" at bounding box center [326, 503] width 70 height 27
